Goal: Task Accomplishment & Management: Complete application form

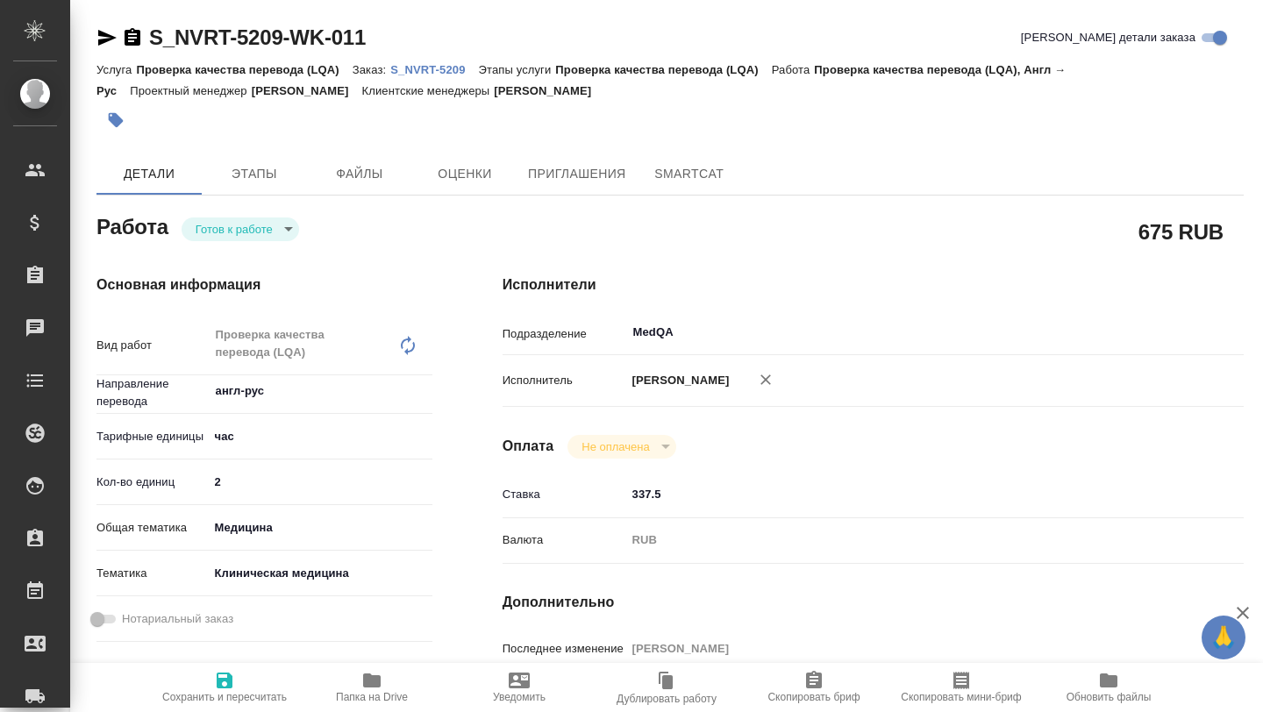
type textarea "x"
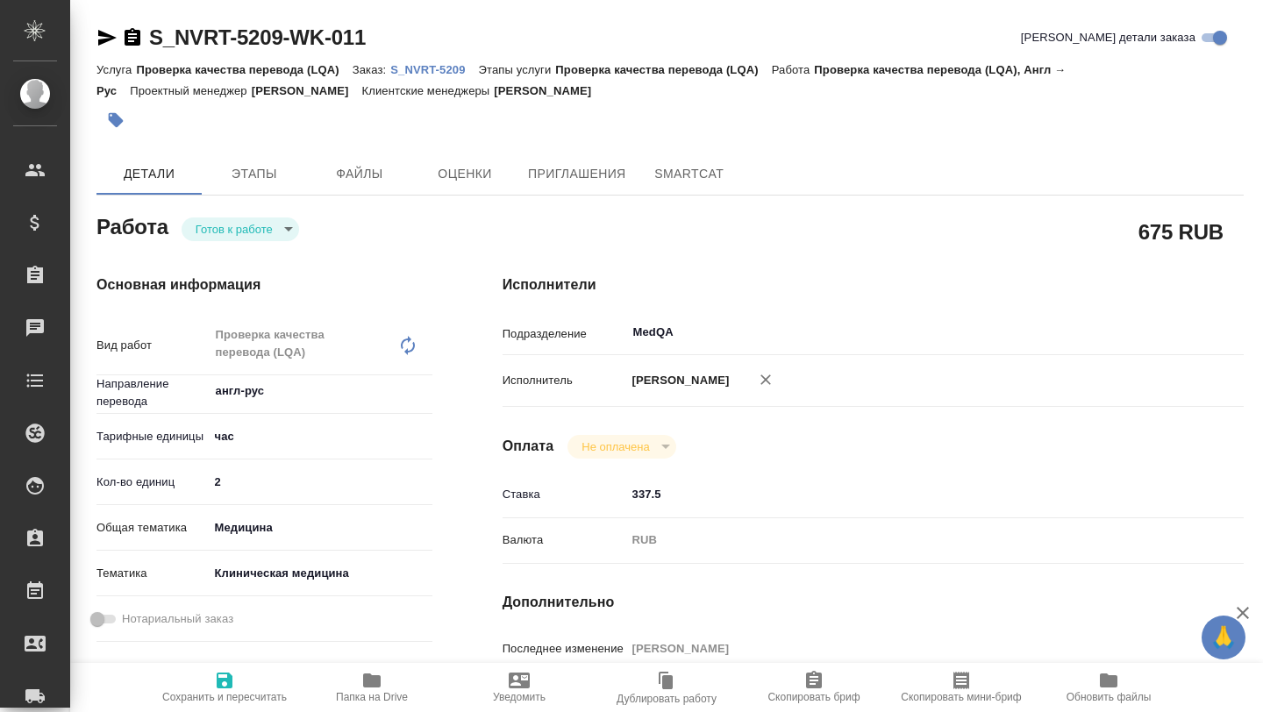
type textarea "x"
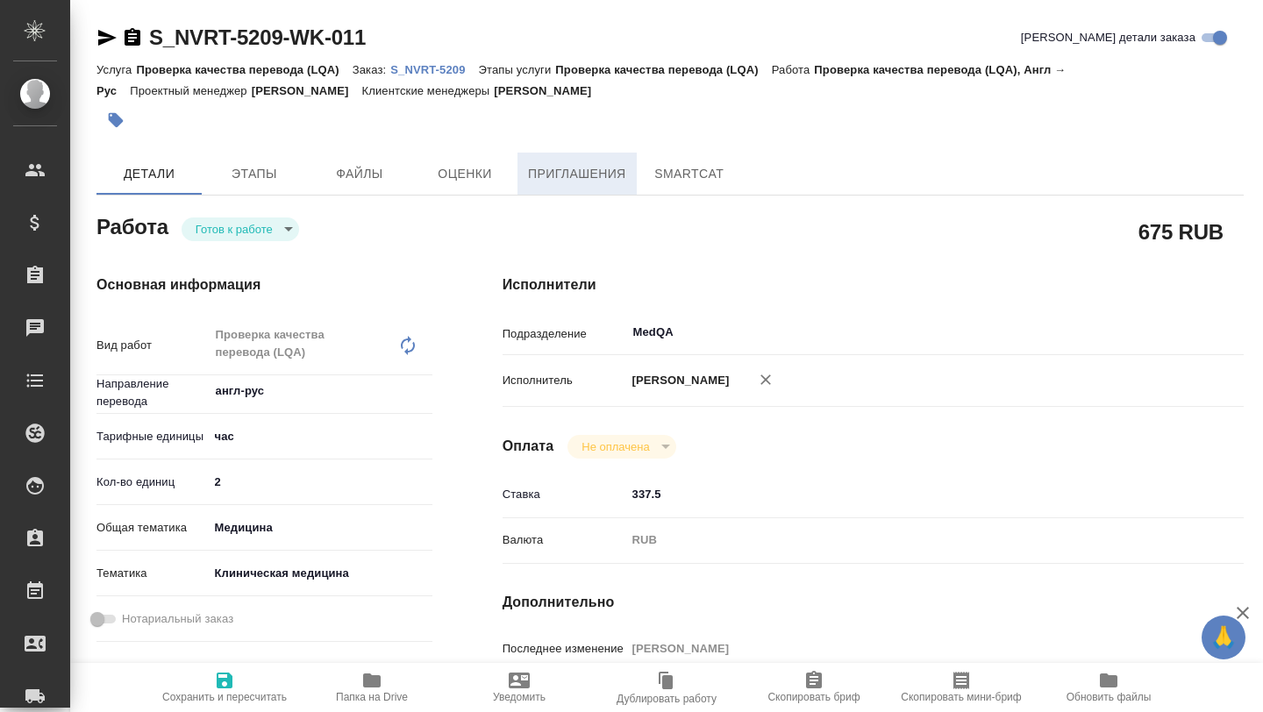
type textarea "x"
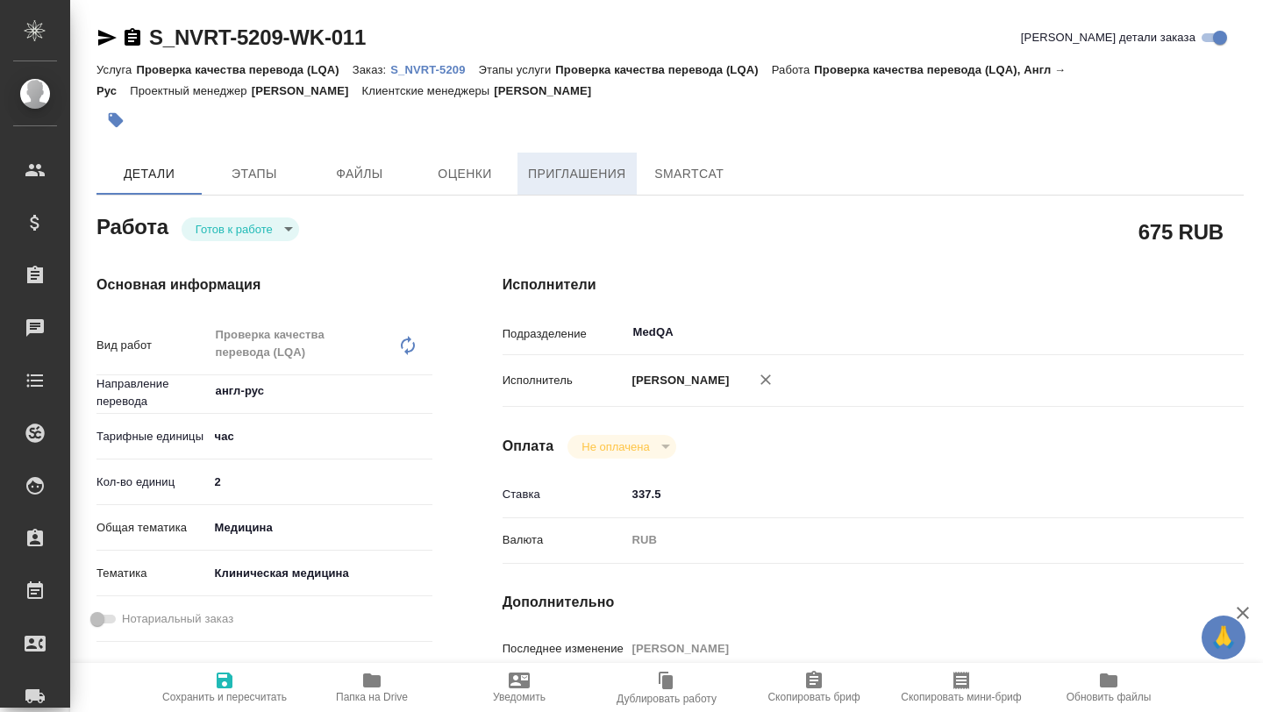
type textarea "x"
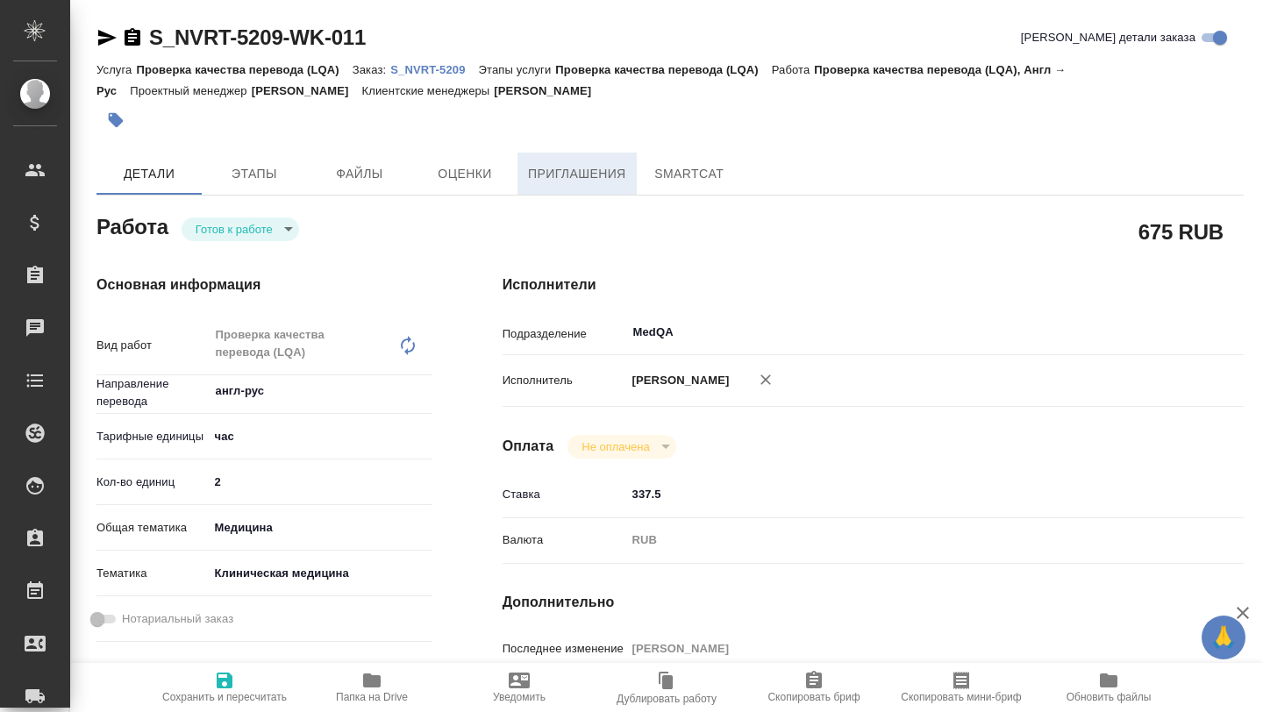
type textarea "x"
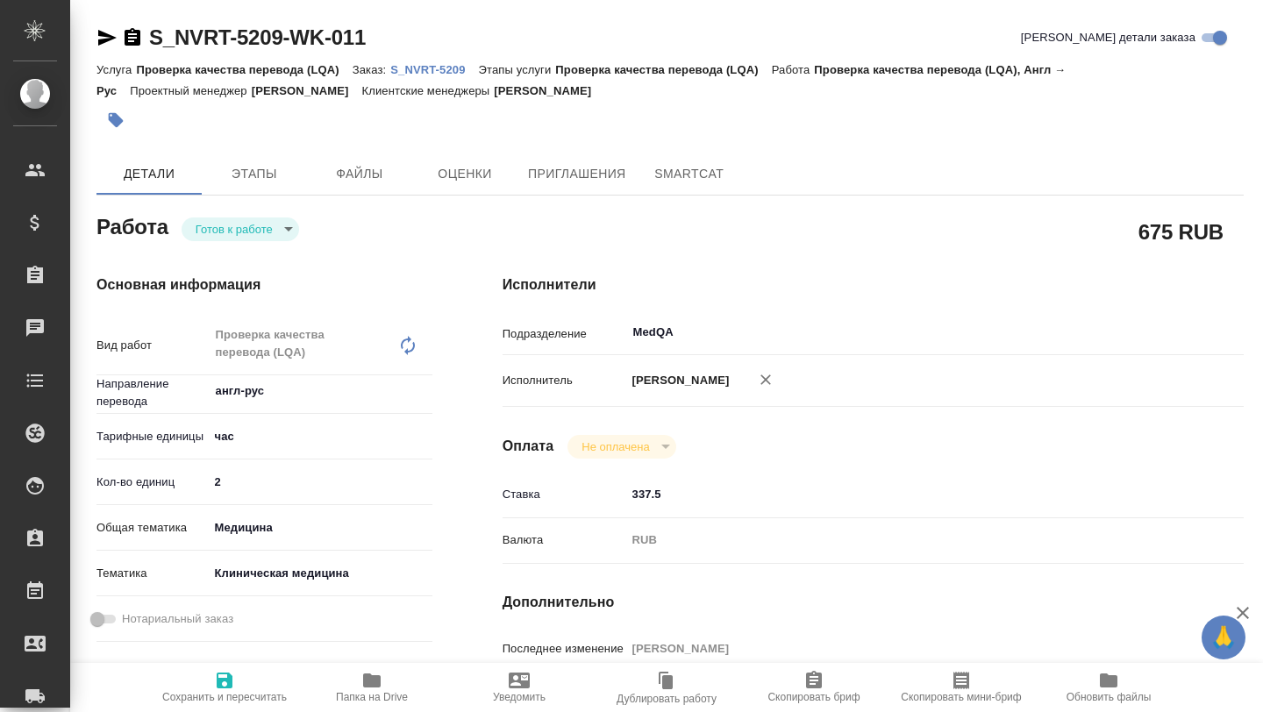
type textarea "x"
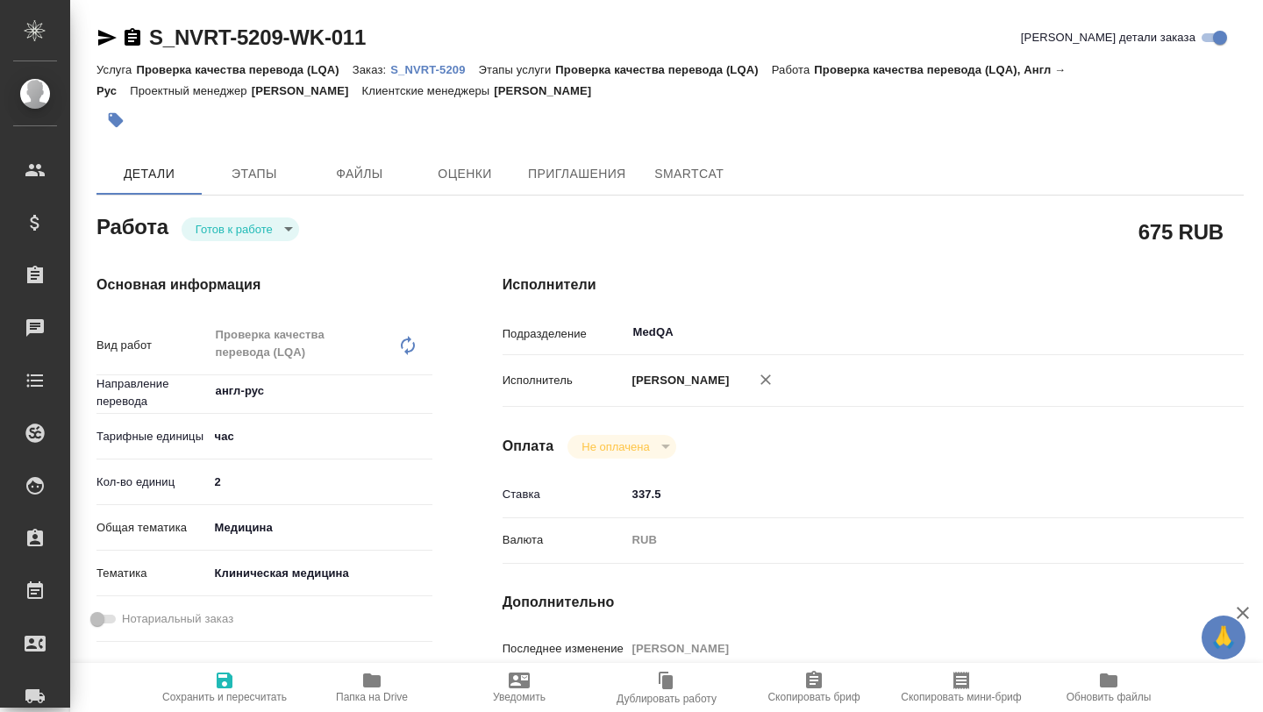
scroll to position [11, 0]
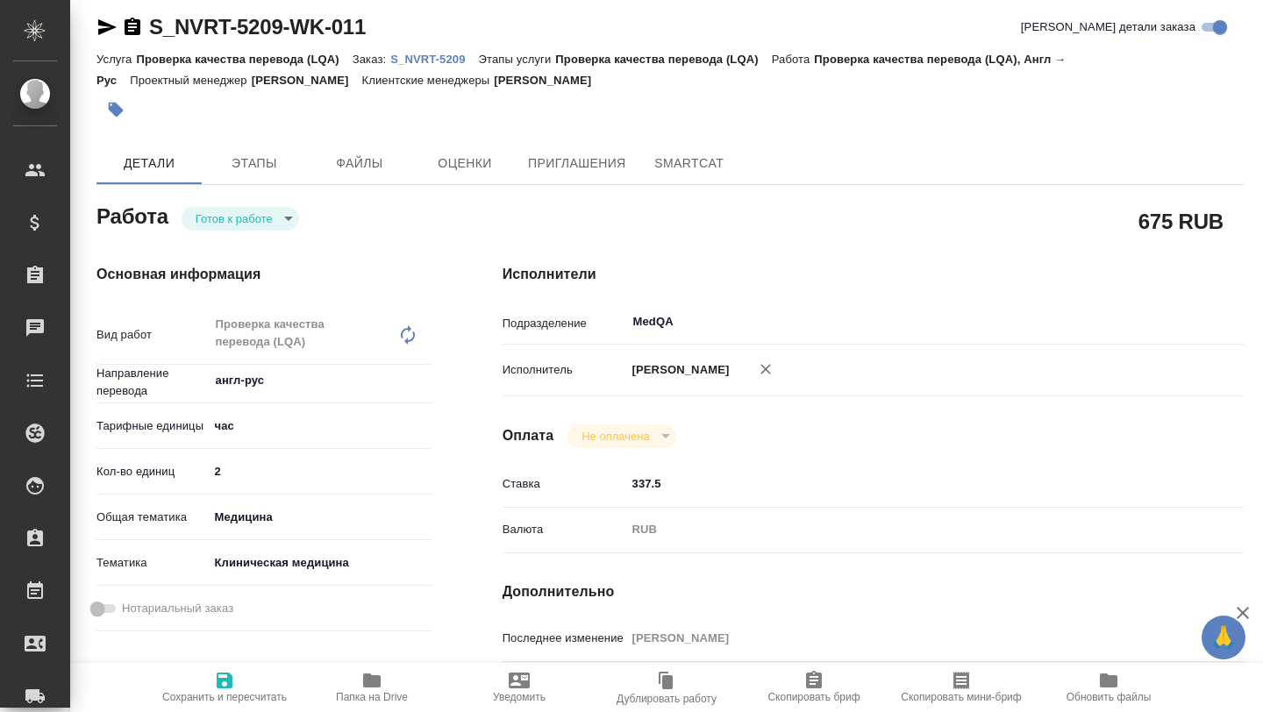
type textarea "x"
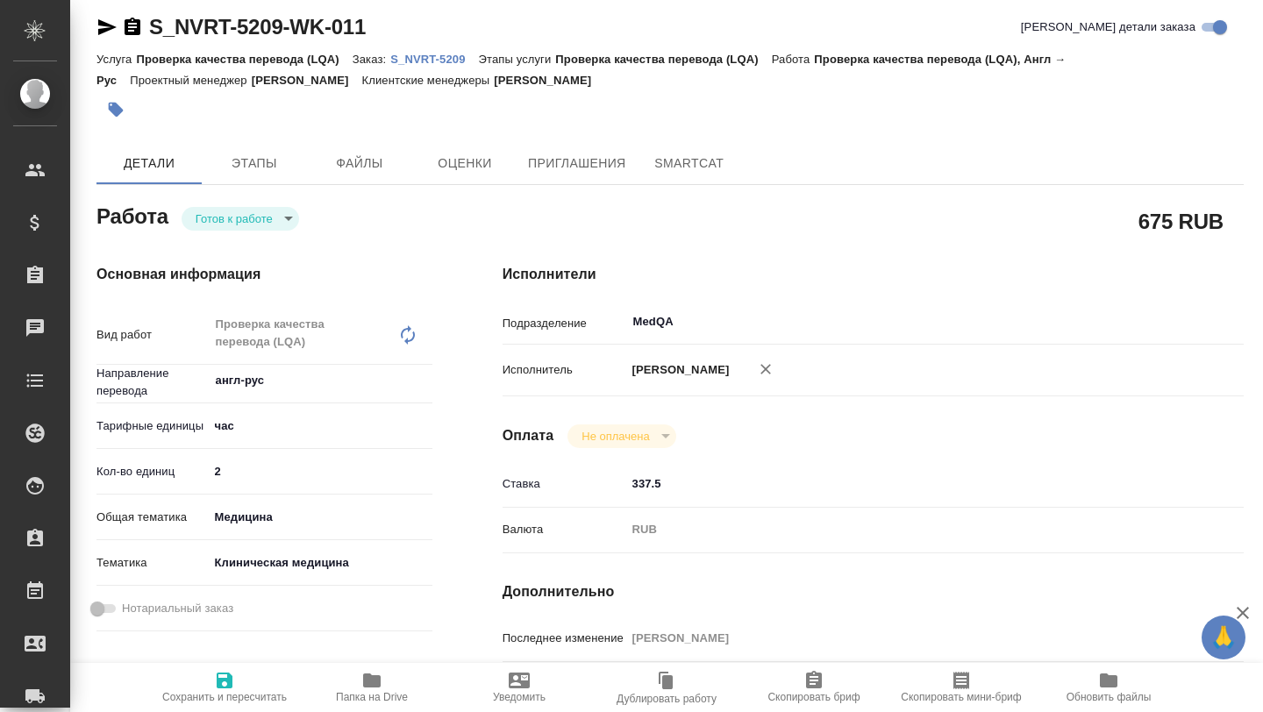
type textarea "x"
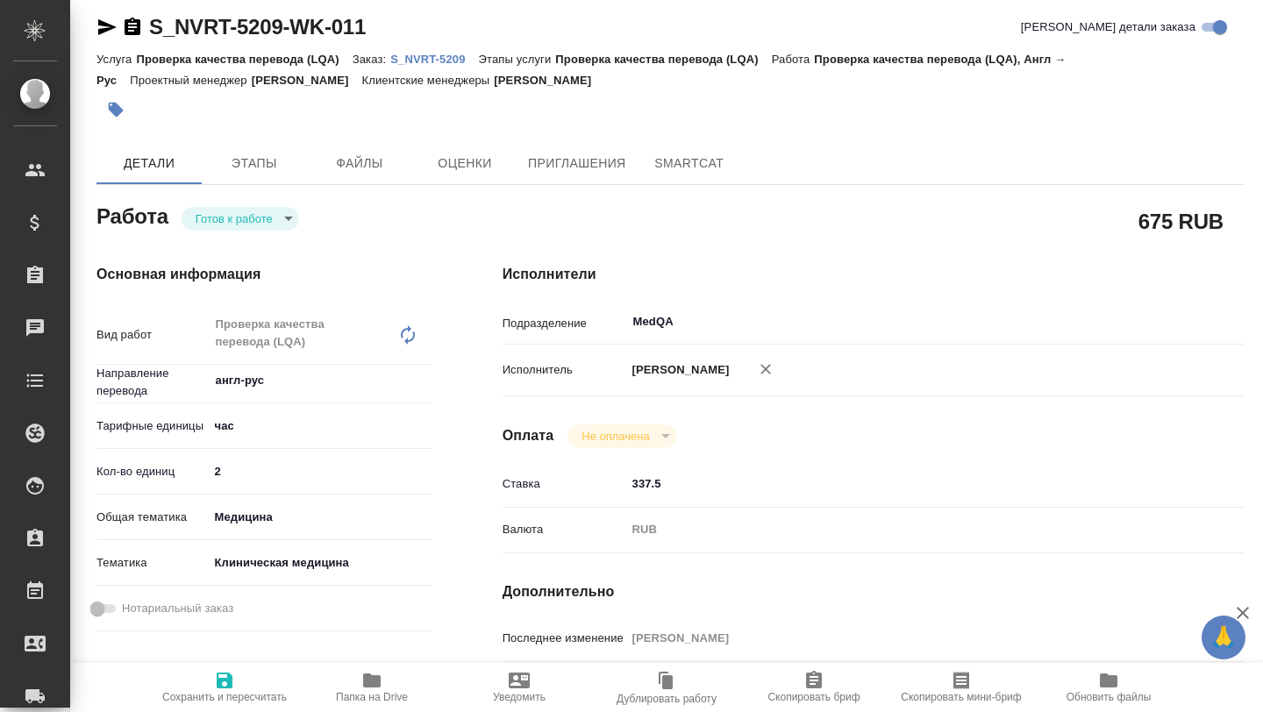
click at [427, 63] on p "S_NVRT-5209" at bounding box center [434, 59] width 88 height 13
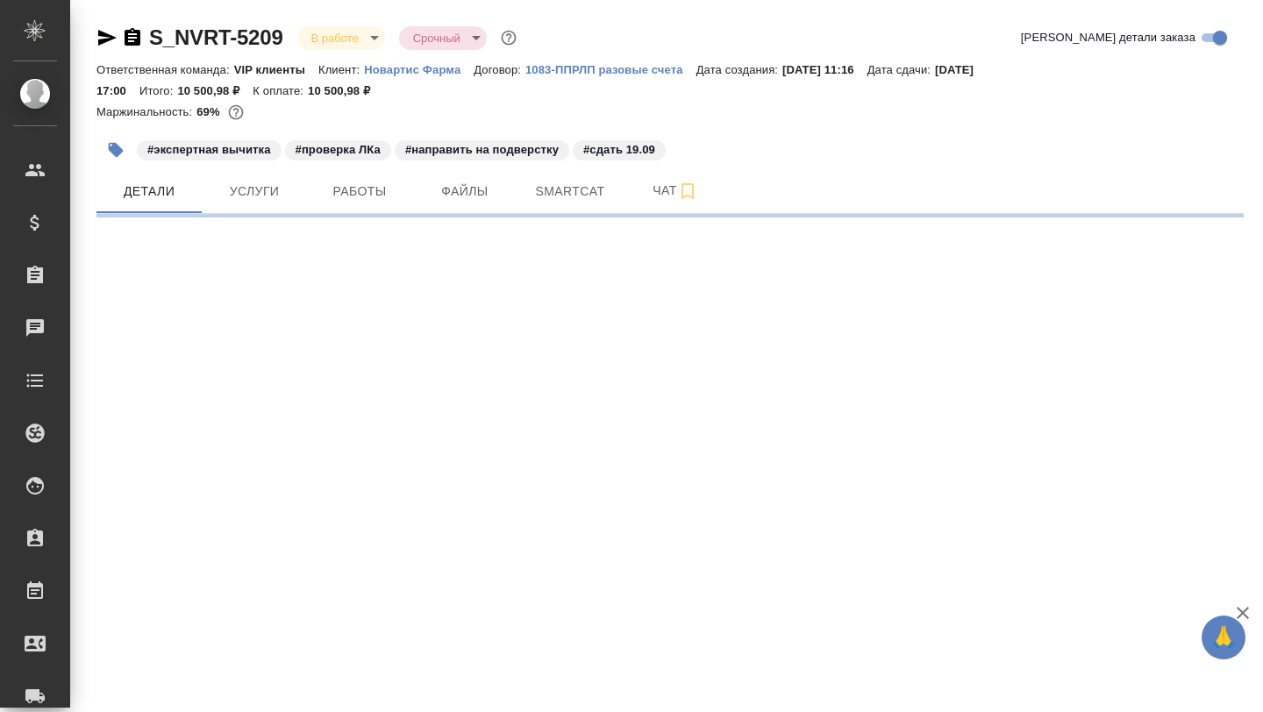
select select "RU"
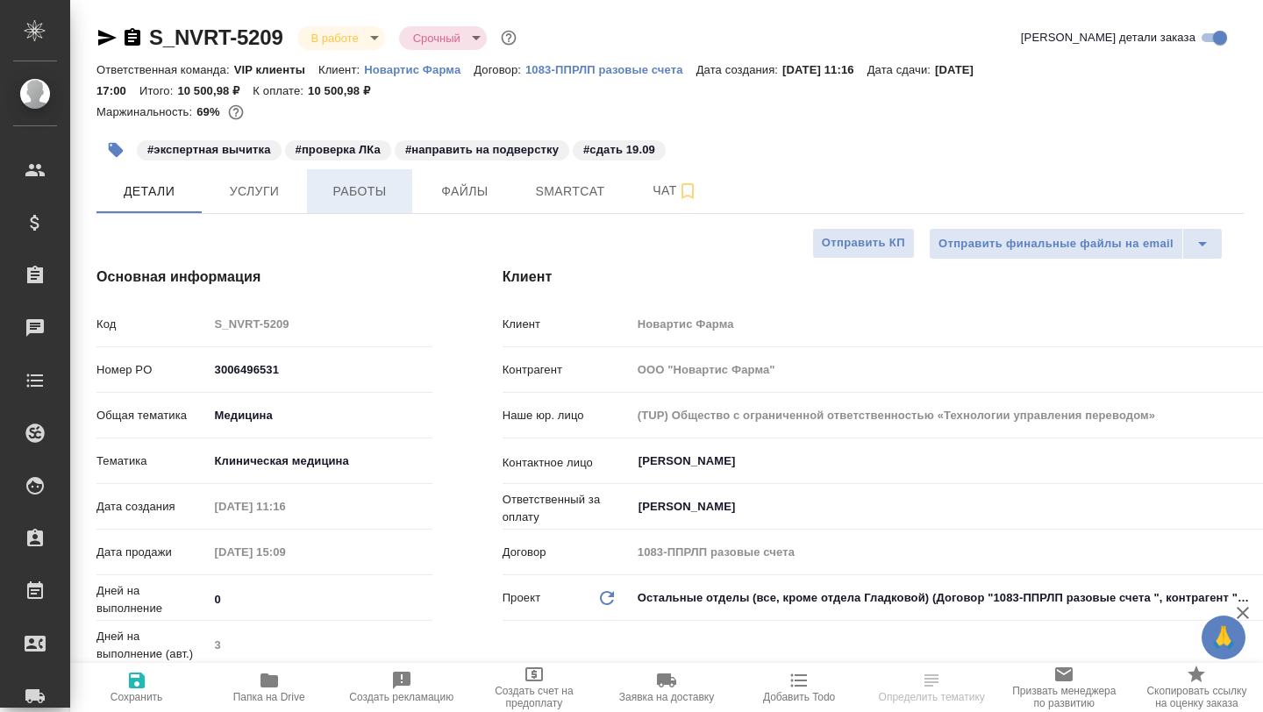
type textarea "x"
click at [363, 200] on span "Работы" at bounding box center [359, 192] width 84 height 22
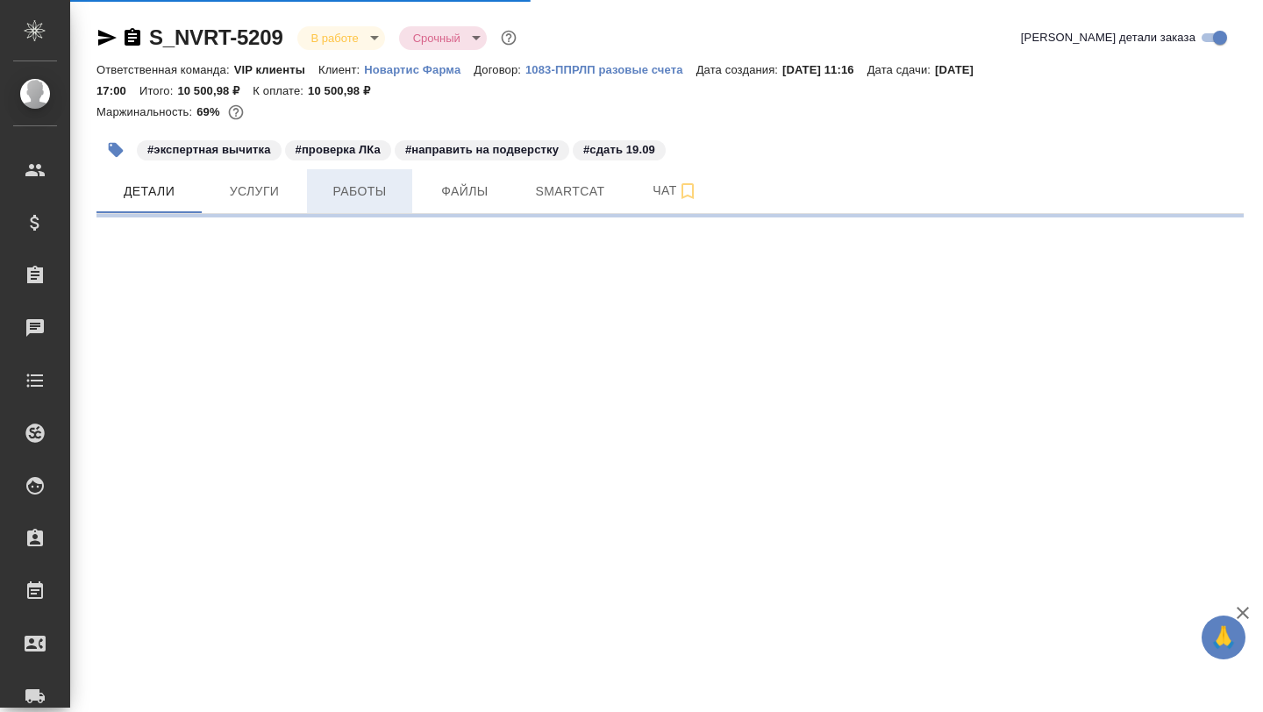
click at [377, 200] on span "Работы" at bounding box center [359, 192] width 84 height 22
click at [344, 200] on span "Работы" at bounding box center [359, 192] width 84 height 22
select select "RU"
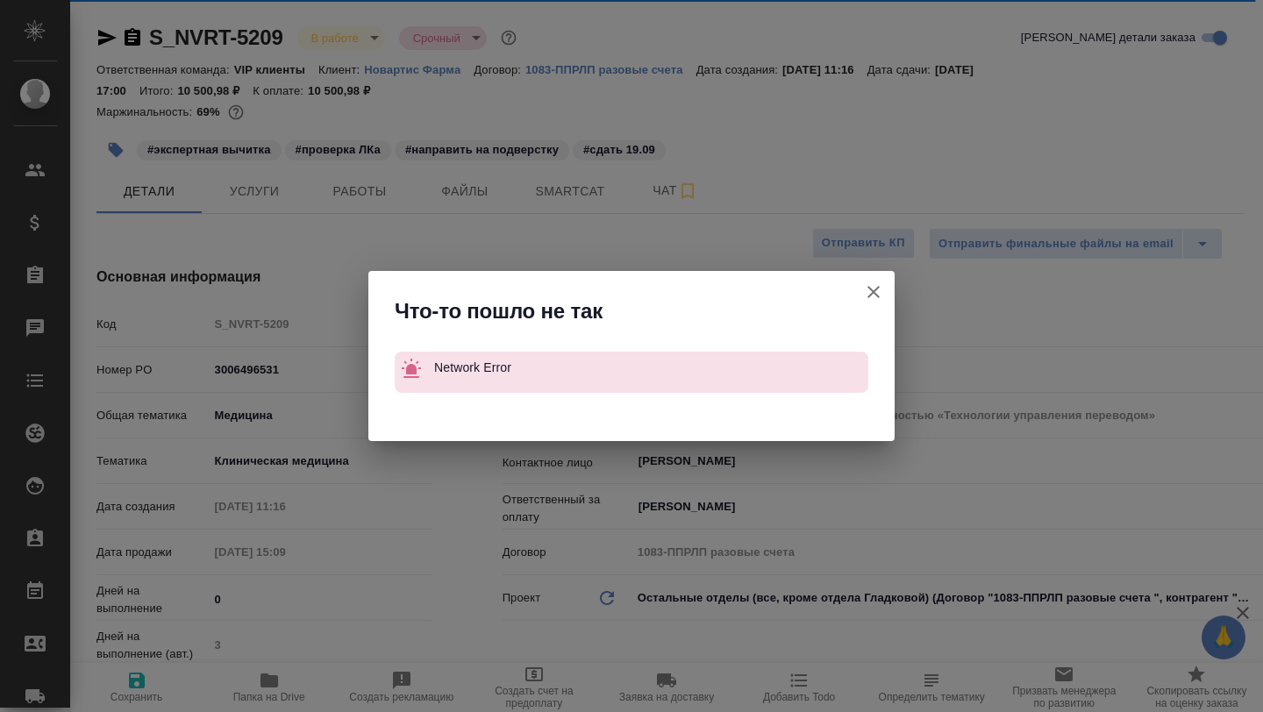
click at [358, 160] on div "Что-то пошло не так Network Error" at bounding box center [631, 356] width 1263 height 712
click at [876, 292] on icon "button" at bounding box center [873, 291] width 21 height 21
type textarea "x"
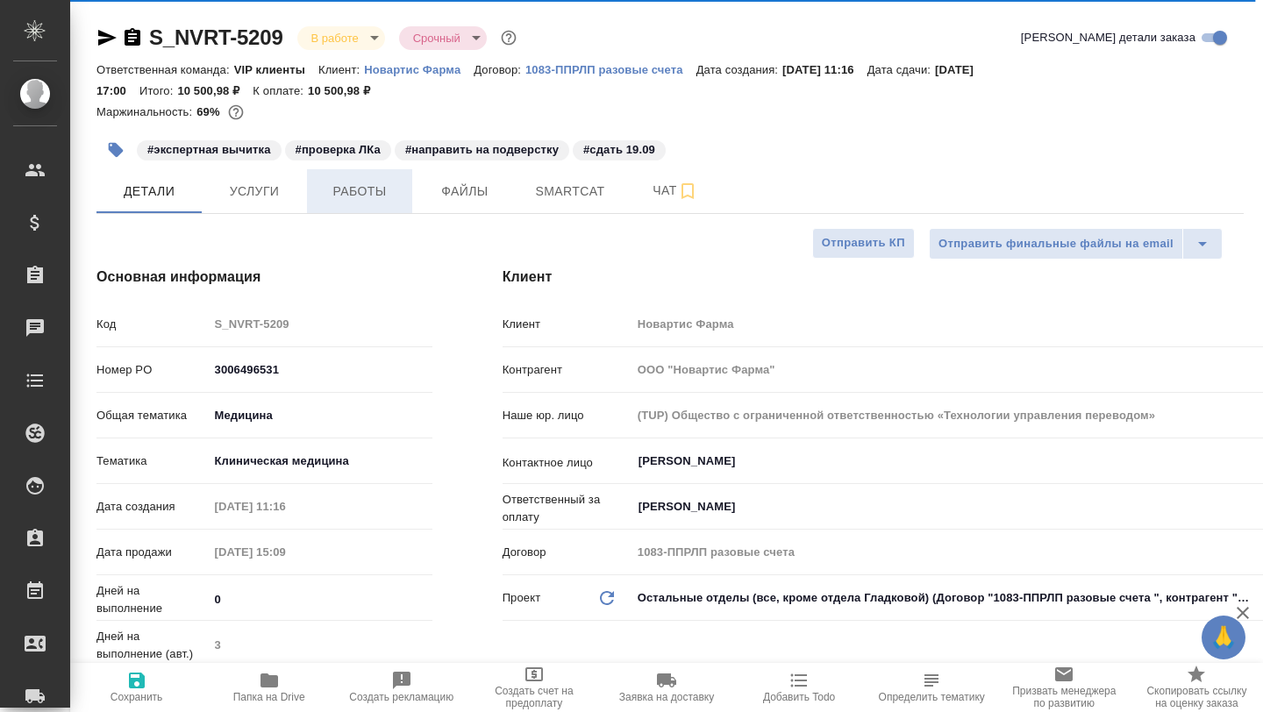
click at [350, 206] on button "Работы" at bounding box center [359, 191] width 105 height 44
type textarea "x"
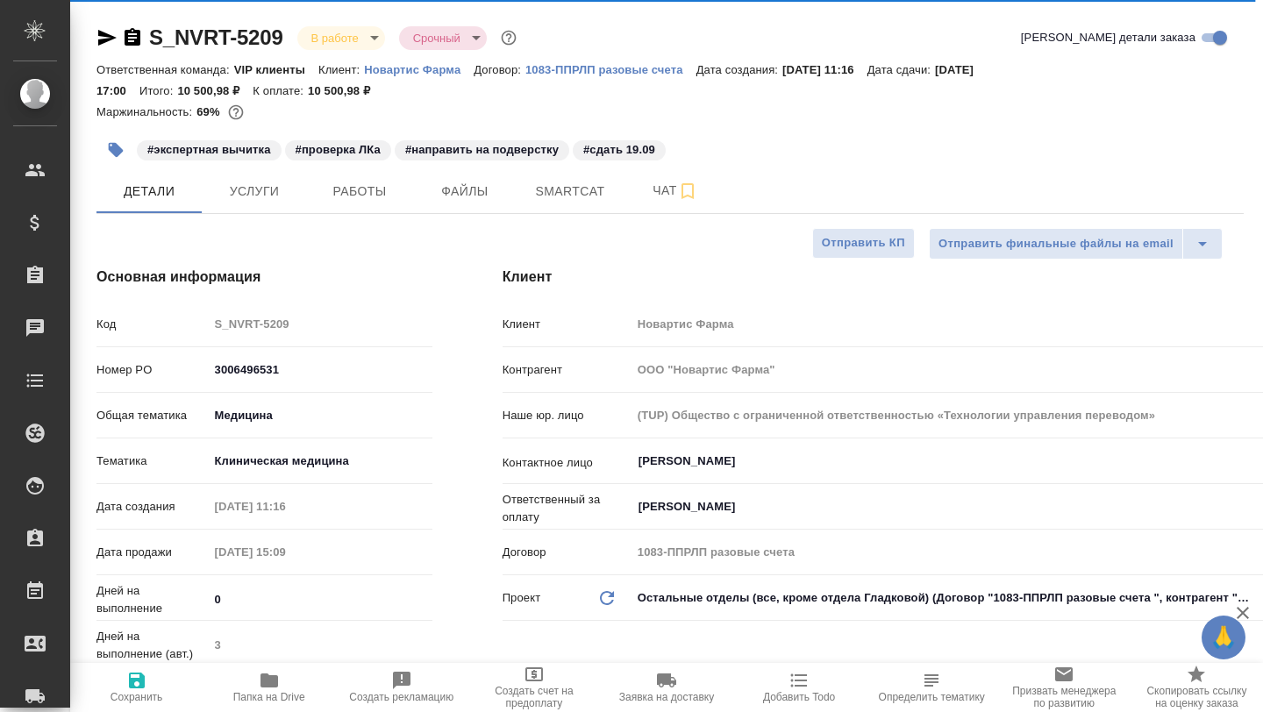
type textarea "x"
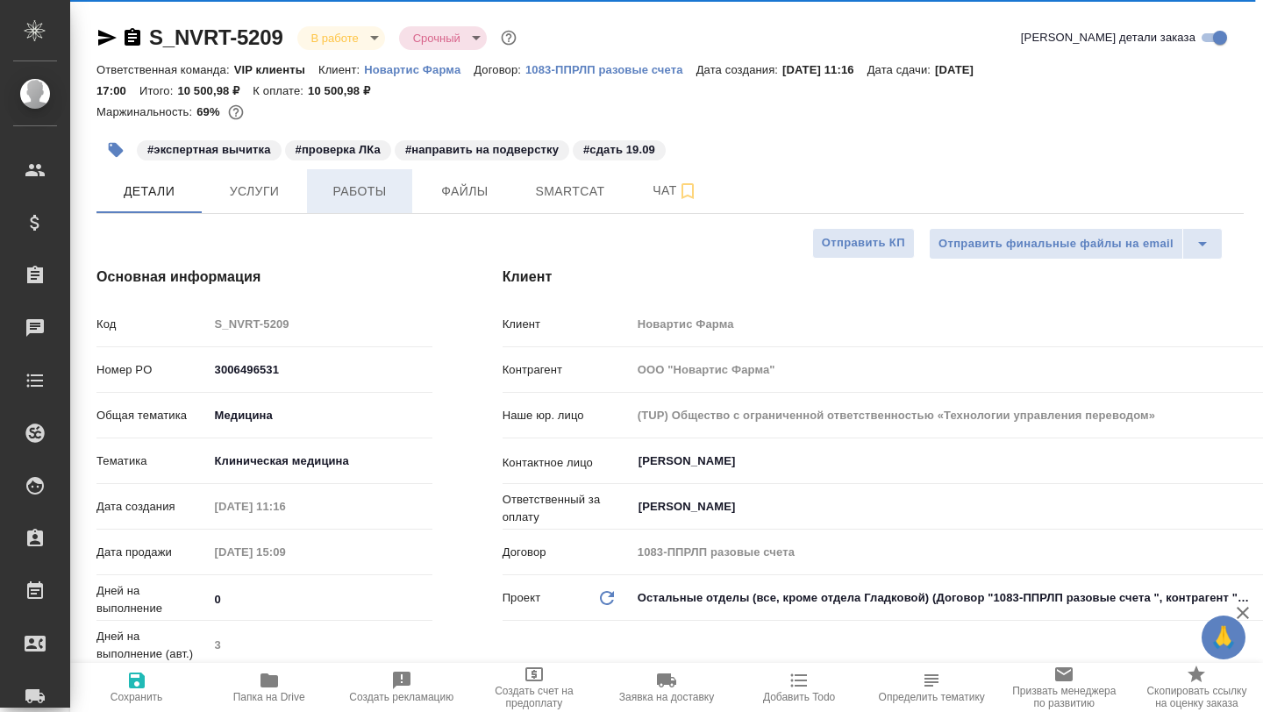
click at [367, 184] on span "Работы" at bounding box center [359, 192] width 84 height 22
click at [332, 200] on span "Работы" at bounding box center [359, 192] width 84 height 22
click at [356, 201] on span "Работы" at bounding box center [359, 192] width 84 height 22
click at [371, 200] on span "Работы" at bounding box center [359, 192] width 84 height 22
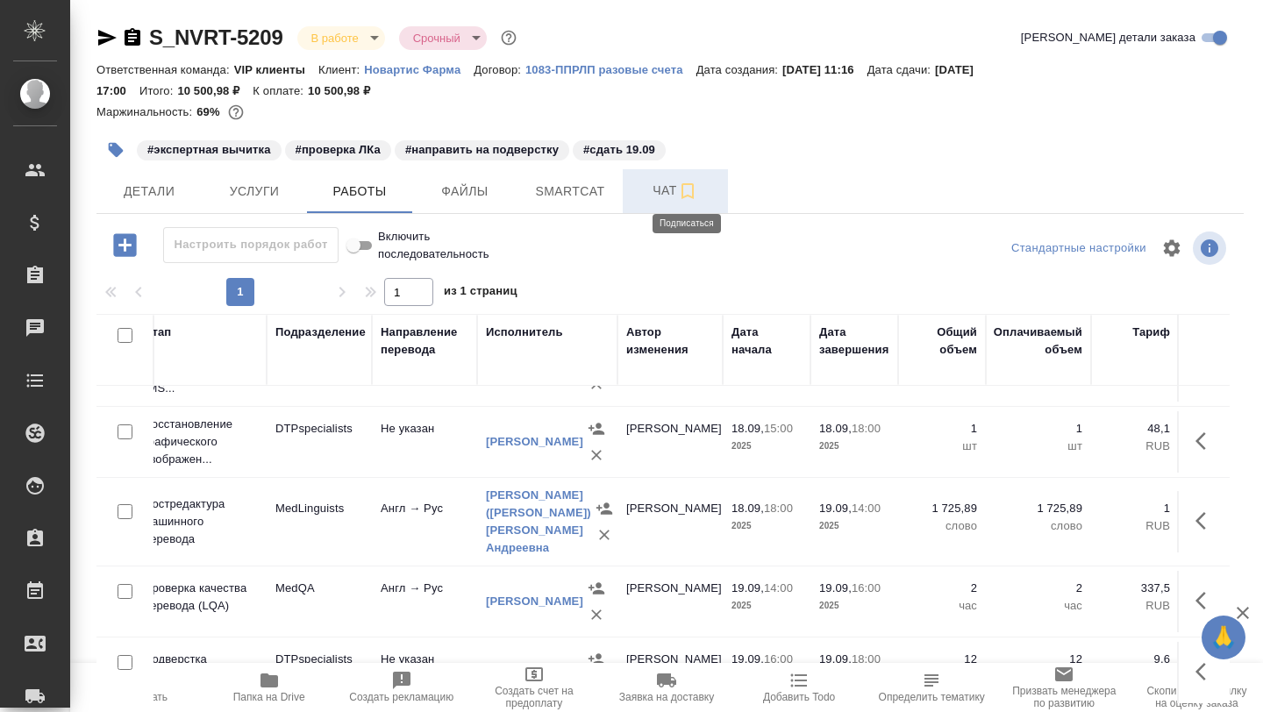
scroll to position [41, 0]
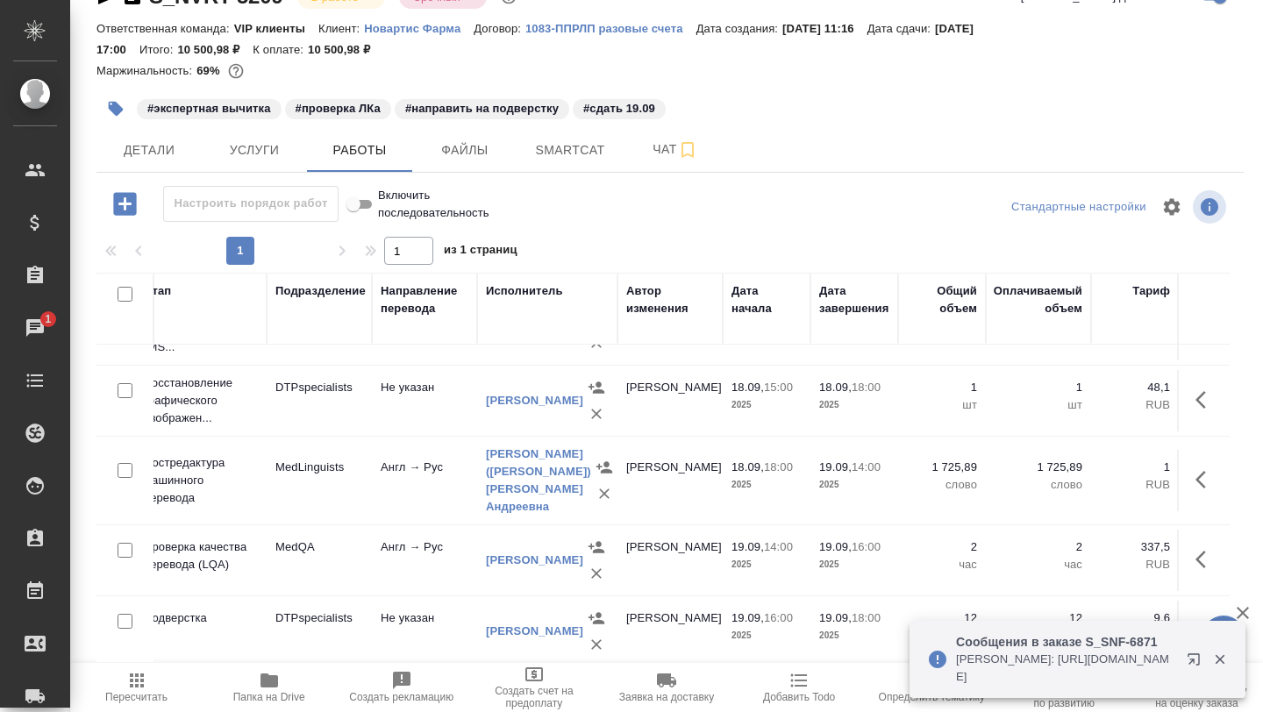
click at [993, 665] on p "Оксютович Ирина: https://drive.awatera.com/apps/files/files/10315811?dir=/Share…" at bounding box center [1065, 668] width 219 height 35
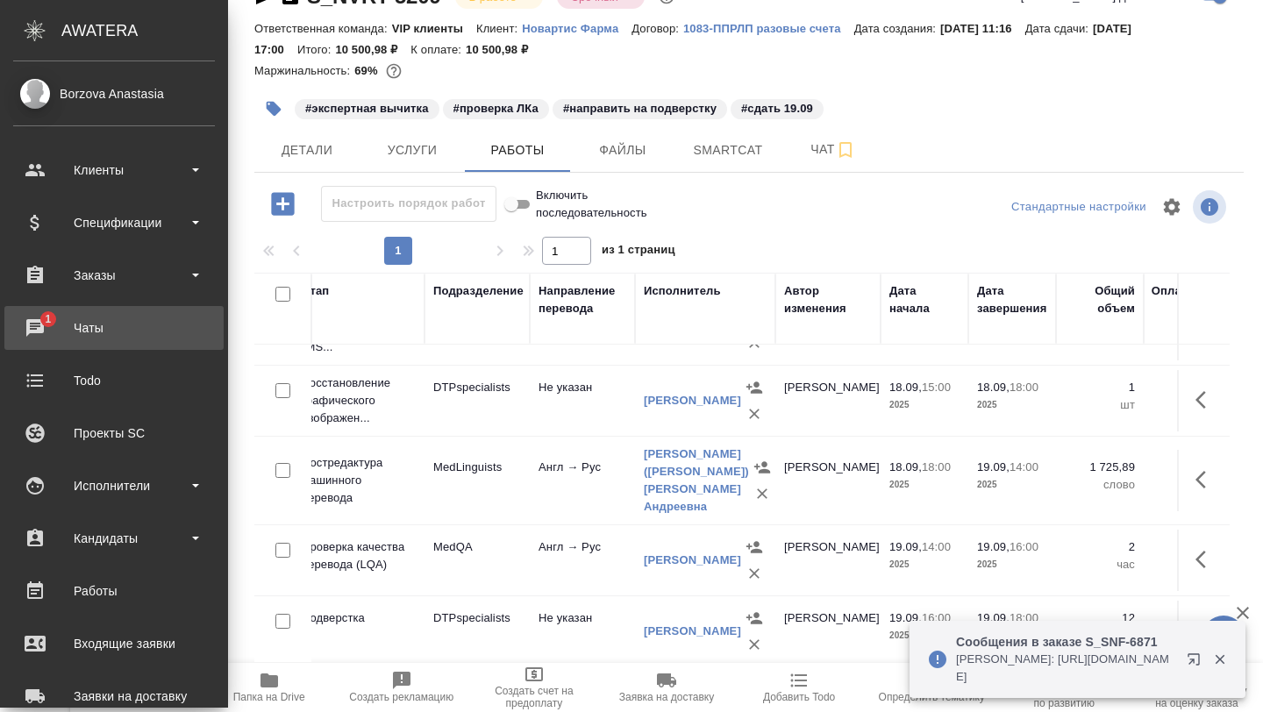
click at [33, 318] on div "Чаты" at bounding box center [114, 328] width 202 height 26
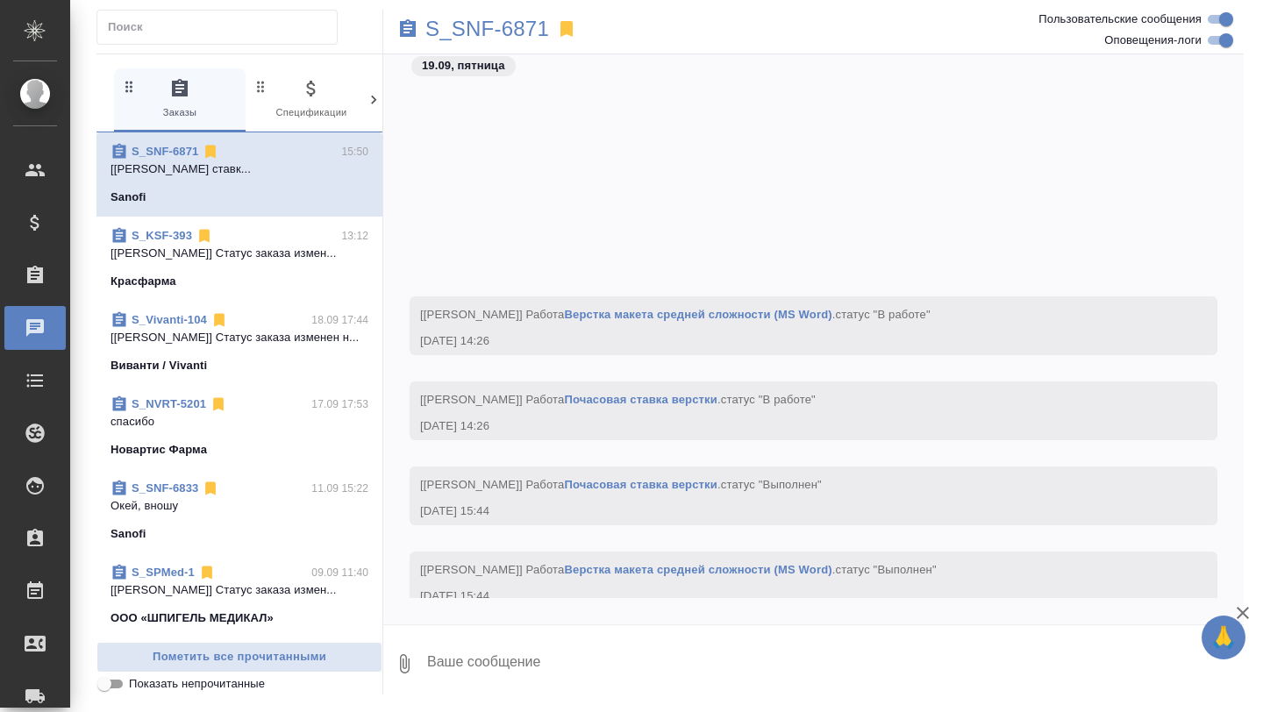
scroll to position [63829, 0]
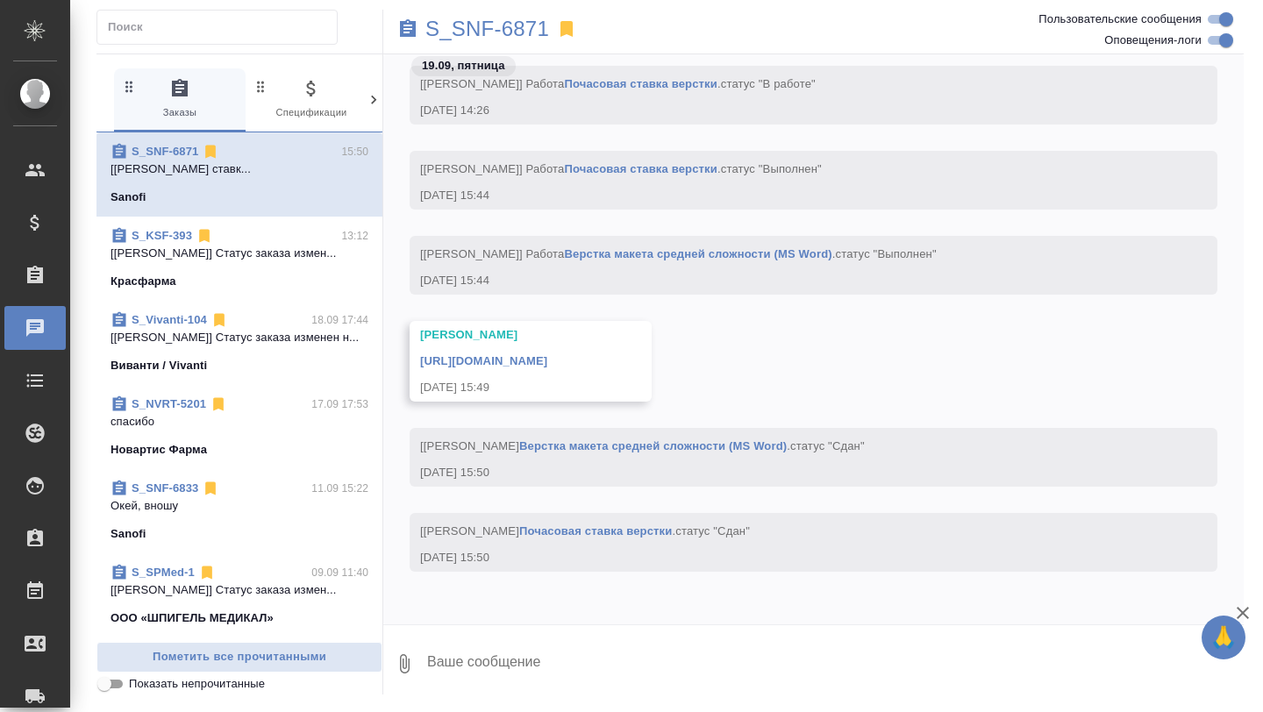
click at [547, 354] on link "https://drive.awatera.com/apps/files/files/10315811?dir=/Shares/Sanofi/Orders/S…" at bounding box center [483, 360] width 127 height 13
click at [459, 11] on div "S_SNF-6871" at bounding box center [670, 29] width 574 height 39
click at [467, 34] on p "S_SNF-6871" at bounding box center [487, 29] width 124 height 18
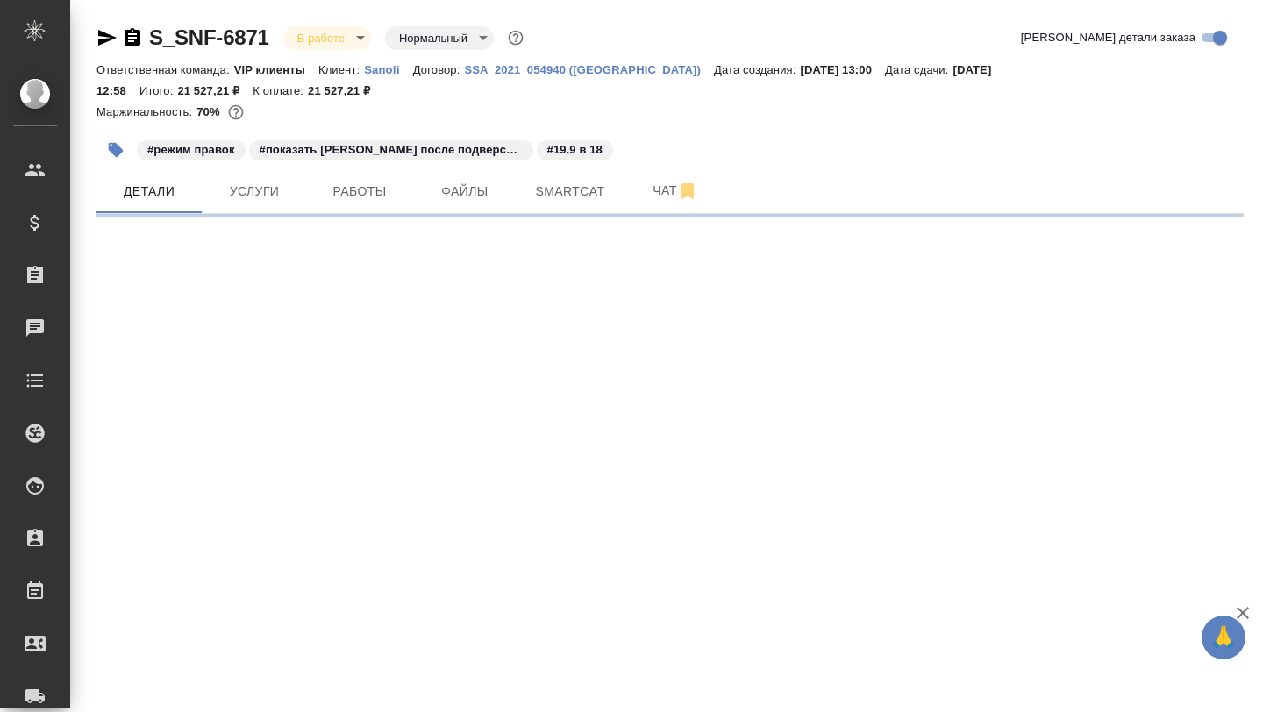
select select "RU"
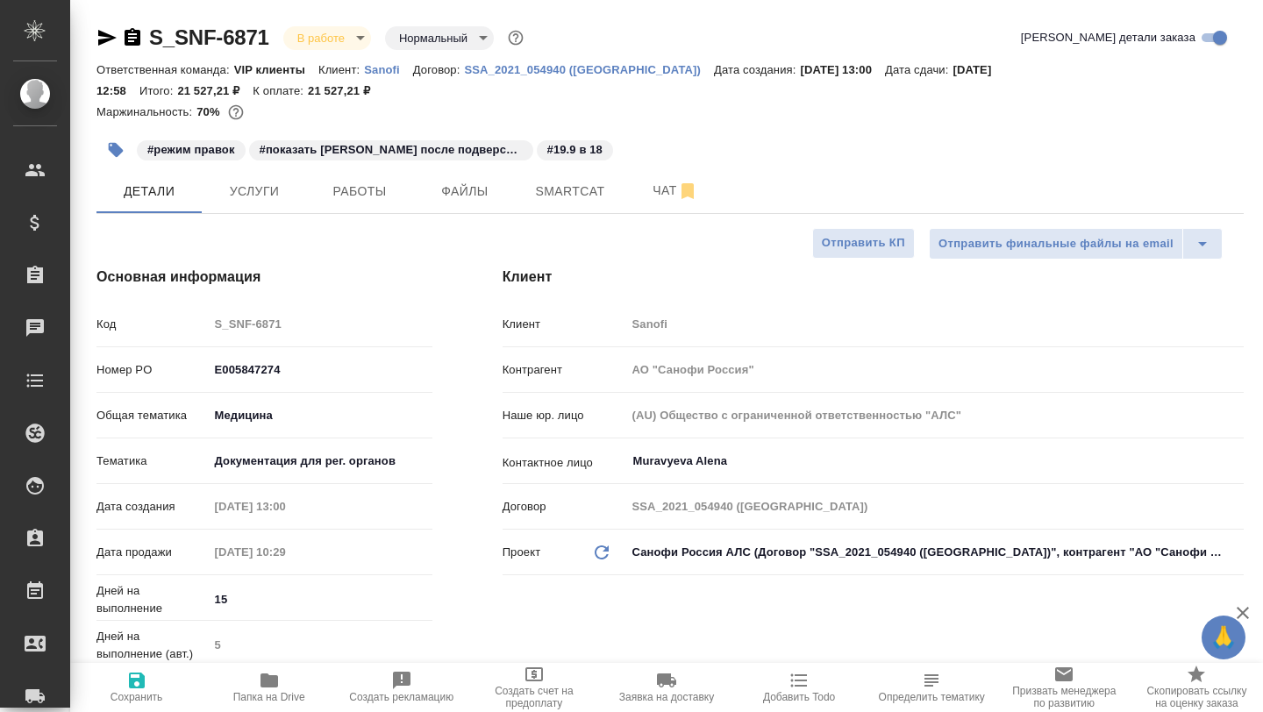
type textarea "x"
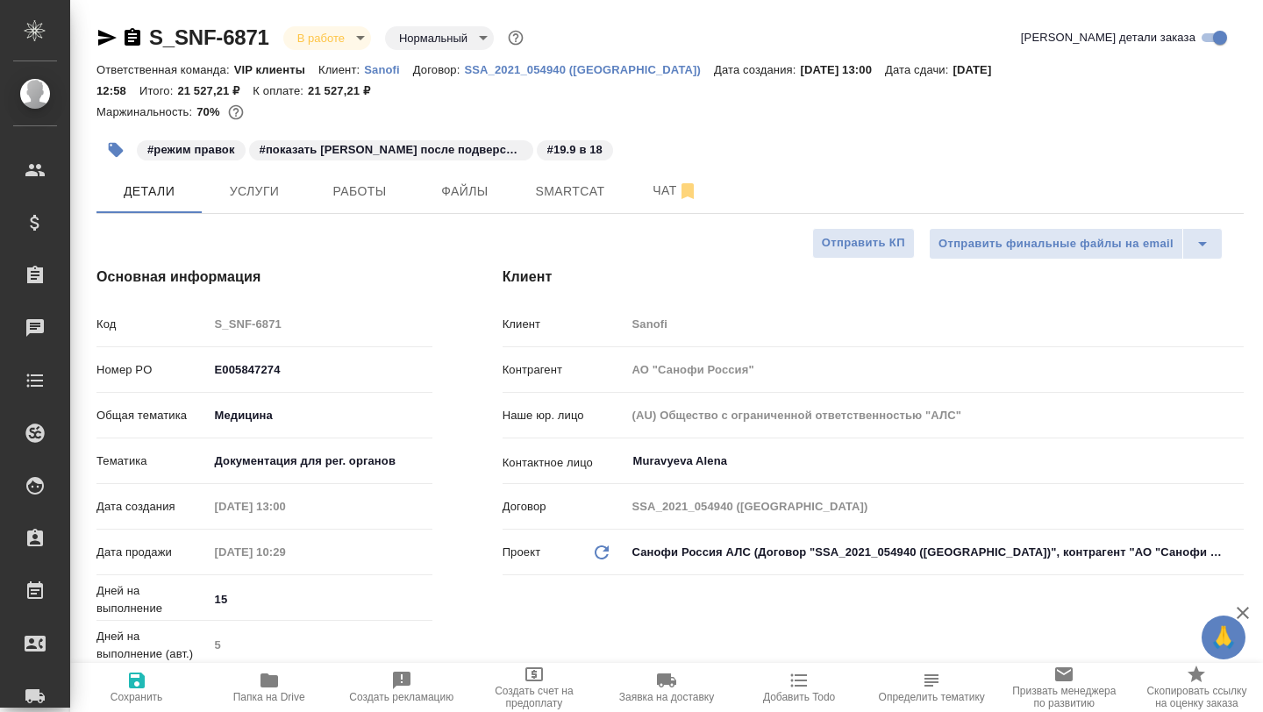
type textarea "x"
